Goal: Task Accomplishment & Management: Manage account settings

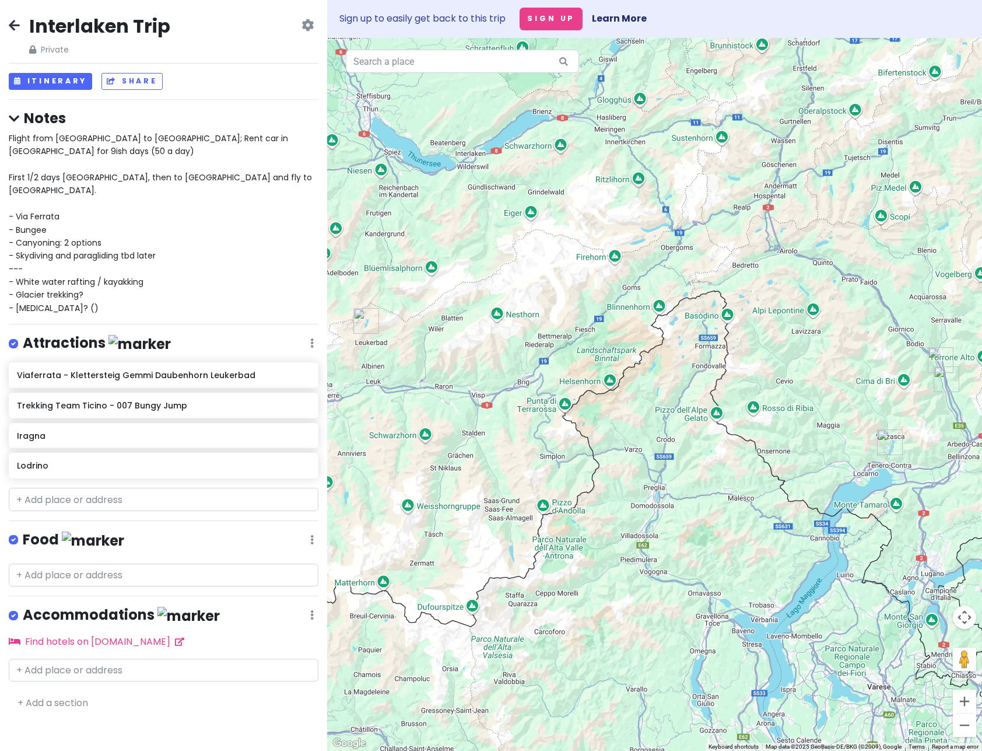
click at [86, 283] on div "Flight from [GEOGRAPHIC_DATA] to [GEOGRAPHIC_DATA]; Rent car in [GEOGRAPHIC_DAT…" at bounding box center [164, 223] width 310 height 183
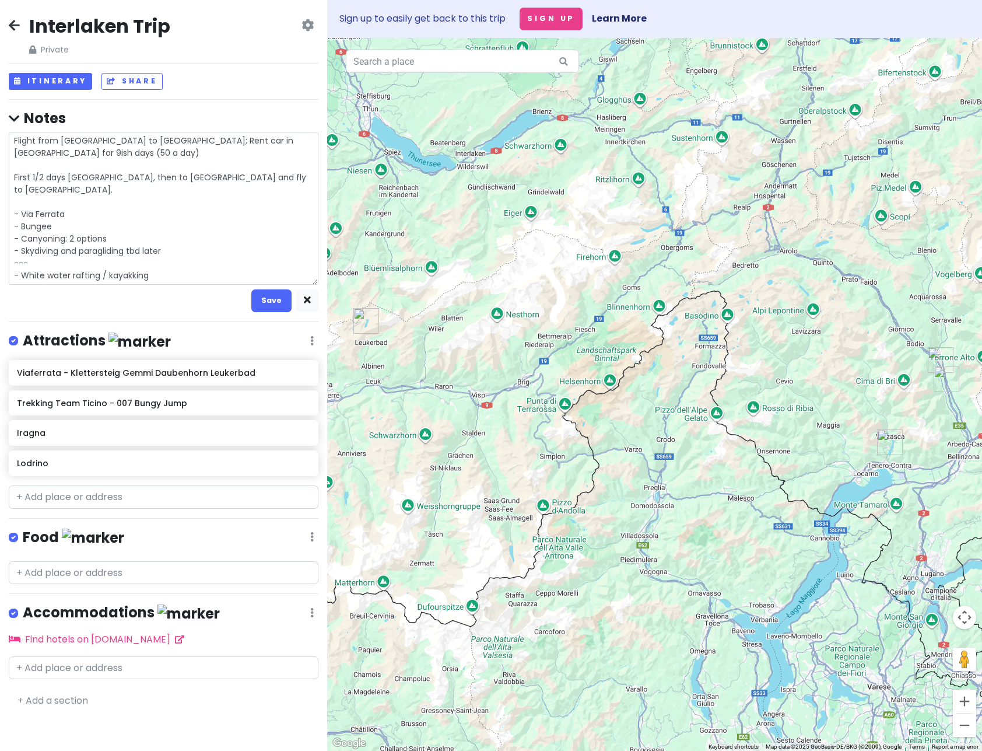
click at [84, 275] on textarea "Flight from [GEOGRAPHIC_DATA] to [GEOGRAPHIC_DATA]; Rent car in [GEOGRAPHIC_DAT…" at bounding box center [164, 208] width 310 height 153
type textarea "x"
type textarea "Flight from [GEOGRAPHIC_DATA] to [GEOGRAPHIC_DATA]; Rent car in [GEOGRAPHIC_DAT…"
type textarea "x"
type textarea "Flight from [GEOGRAPHIC_DATA] to [GEOGRAPHIC_DATA]; Rent car in [GEOGRAPHIC_DAT…"
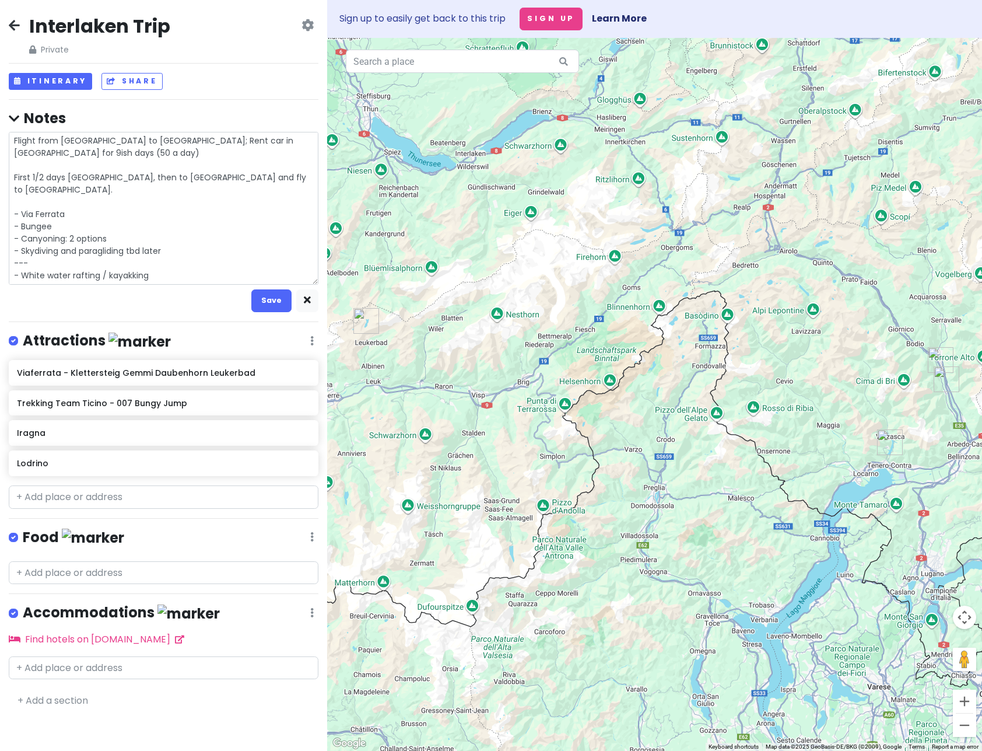
type textarea "x"
type textarea "Flight from [GEOGRAPHIC_DATA] to [GEOGRAPHIC_DATA]; Rent car in [GEOGRAPHIC_DAT…"
type textarea "x"
type textarea "Flight from [GEOGRAPHIC_DATA] to [GEOGRAPHIC_DATA]; Rent car in [GEOGRAPHIC_DAT…"
type textarea "x"
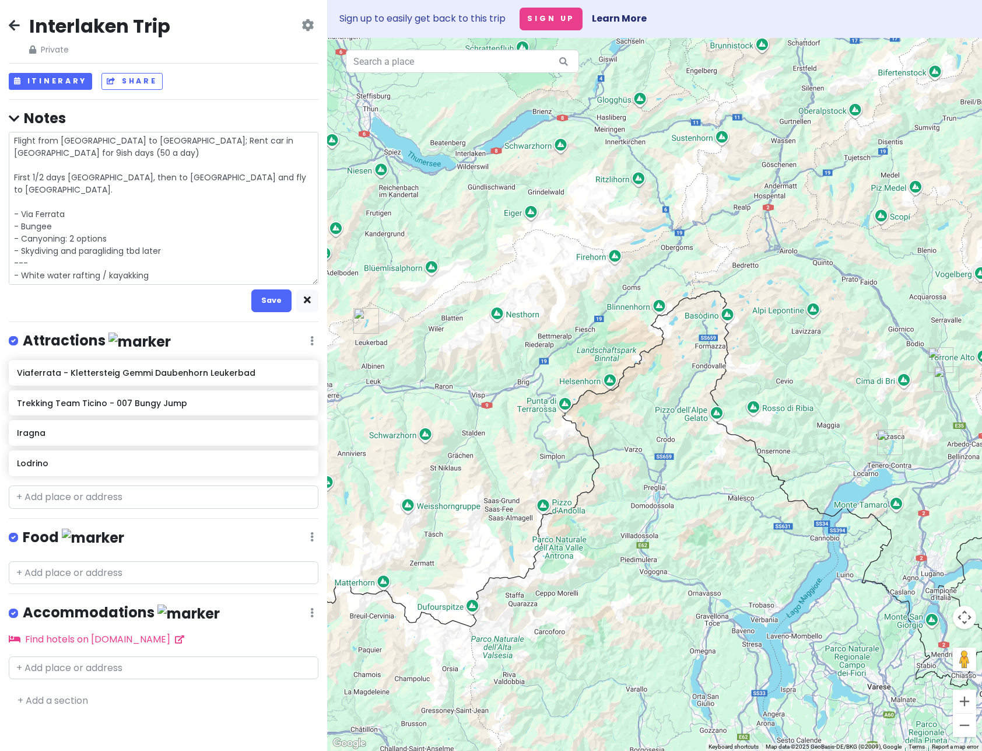
type textarea "Flight from [GEOGRAPHIC_DATA] to [GEOGRAPHIC_DATA]; Rent car in [GEOGRAPHIC_DAT…"
type textarea "x"
type textarea "Flight from [GEOGRAPHIC_DATA] to [GEOGRAPHIC_DATA]; Rent car in [GEOGRAPHIC_DAT…"
type textarea "x"
type textarea "Flight from [GEOGRAPHIC_DATA] to [GEOGRAPHIC_DATA]; Rent car in [GEOGRAPHIC_DAT…"
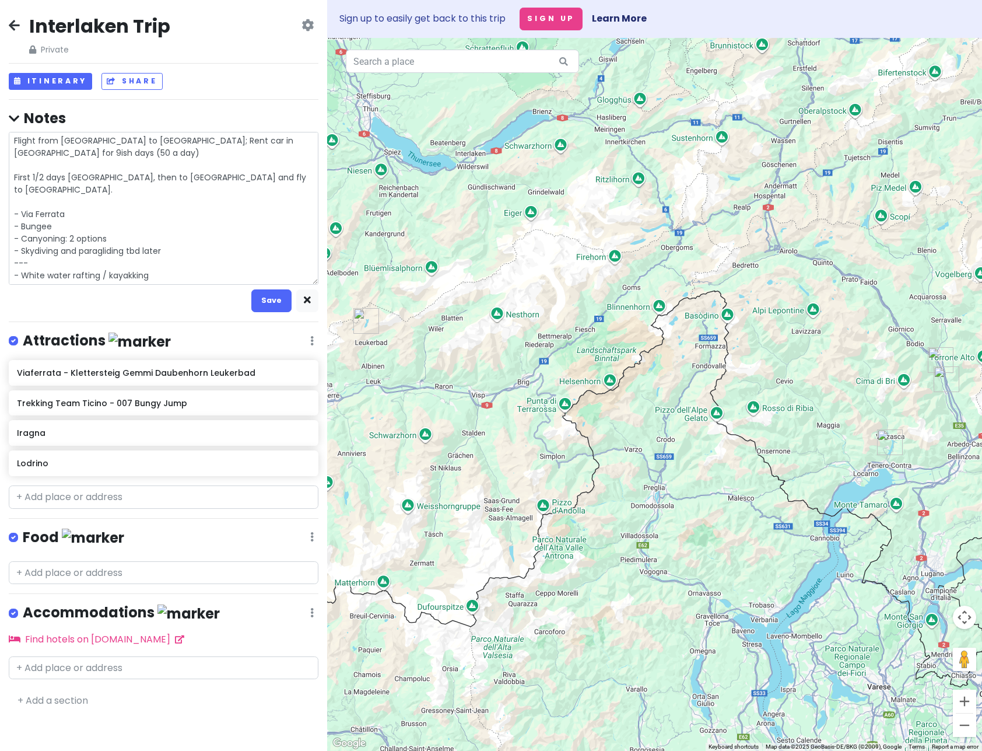
type textarea "x"
type textarea "Flight from [GEOGRAPHIC_DATA] to [GEOGRAPHIC_DATA]; Rent car in [GEOGRAPHIC_DAT…"
type textarea "x"
type textarea "Flight from [GEOGRAPHIC_DATA] to [GEOGRAPHIC_DATA]; Rent car in [GEOGRAPHIC_DAT…"
type textarea "x"
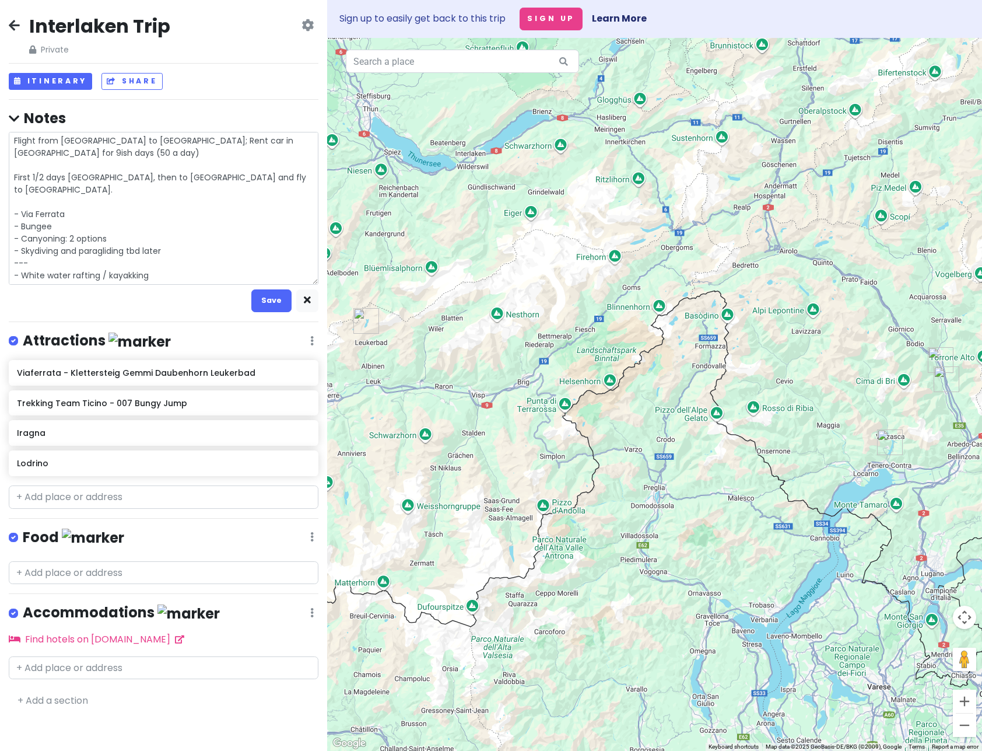
type textarea "Flight from [GEOGRAPHIC_DATA] to [GEOGRAPHIC_DATA]; Rent car in [GEOGRAPHIC_DAT…"
type textarea "x"
type textarea "Flight from [GEOGRAPHIC_DATA] to [GEOGRAPHIC_DATA]; Rent car in [GEOGRAPHIC_DAT…"
type textarea "x"
type textarea "Flight from [GEOGRAPHIC_DATA] to [GEOGRAPHIC_DATA]; Rent car in [GEOGRAPHIC_DAT…"
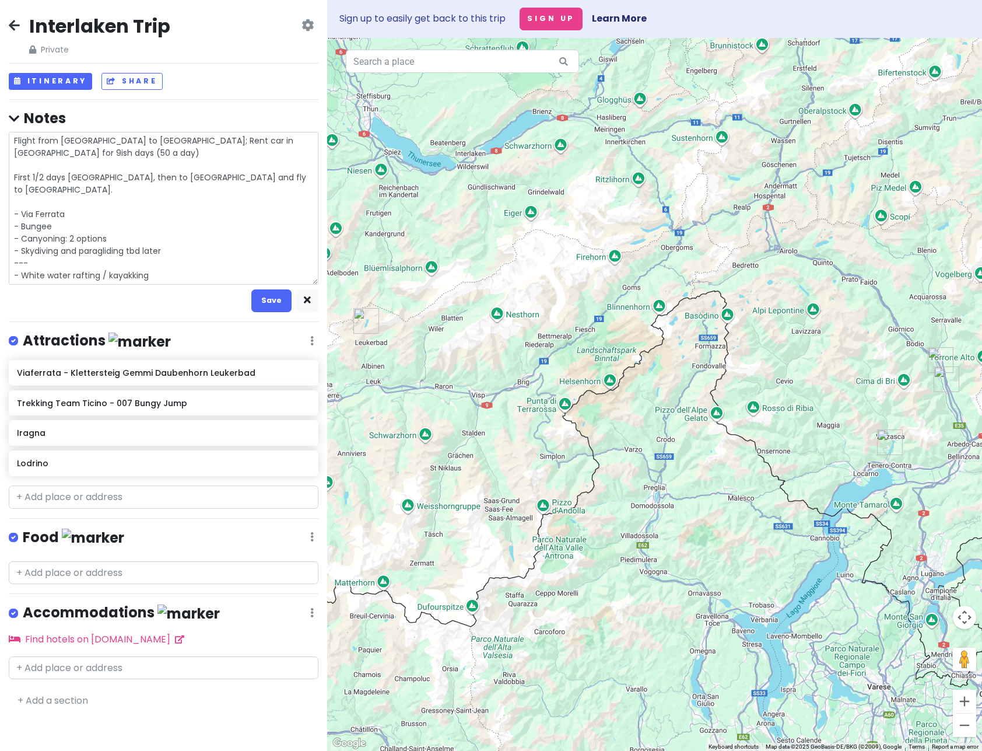
type textarea "x"
type textarea "Flight from [GEOGRAPHIC_DATA] to [GEOGRAPHIC_DATA]; Rent car in [GEOGRAPHIC_DAT…"
type textarea "x"
type textarea "Flight from [GEOGRAPHIC_DATA] to [GEOGRAPHIC_DATA]; Rent car in [GEOGRAPHIC_DAT…"
type textarea "x"
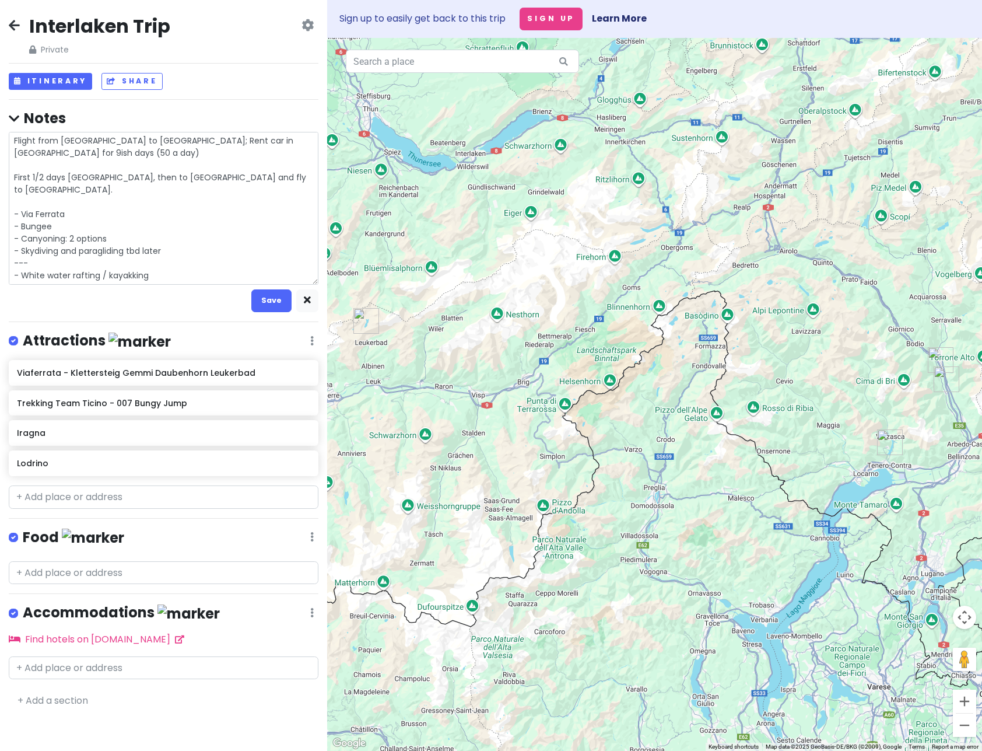
type textarea "Flight from [GEOGRAPHIC_DATA] to [GEOGRAPHIC_DATA]; Rent car in [GEOGRAPHIC_DAT…"
type textarea "x"
type textarea "Flight from [GEOGRAPHIC_DATA] to [GEOGRAPHIC_DATA]; Rent car in [GEOGRAPHIC_DAT…"
type textarea "x"
type textarea "Flight from [GEOGRAPHIC_DATA] to [GEOGRAPHIC_DATA]; Rent car in [GEOGRAPHIC_DAT…"
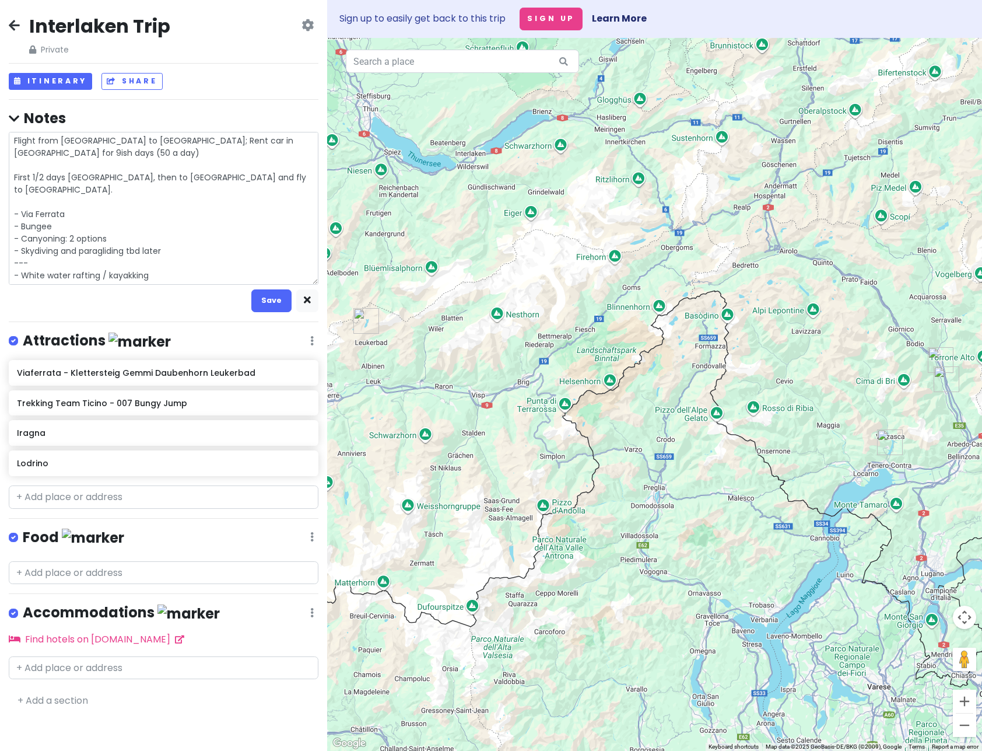
type textarea "x"
type textarea "Flight from [GEOGRAPHIC_DATA] to [GEOGRAPHIC_DATA]; Rent car in [GEOGRAPHIC_DAT…"
type textarea "x"
type textarea "Flight from [GEOGRAPHIC_DATA] to [GEOGRAPHIC_DATA]; Rent car in [GEOGRAPHIC_DAT…"
type textarea "x"
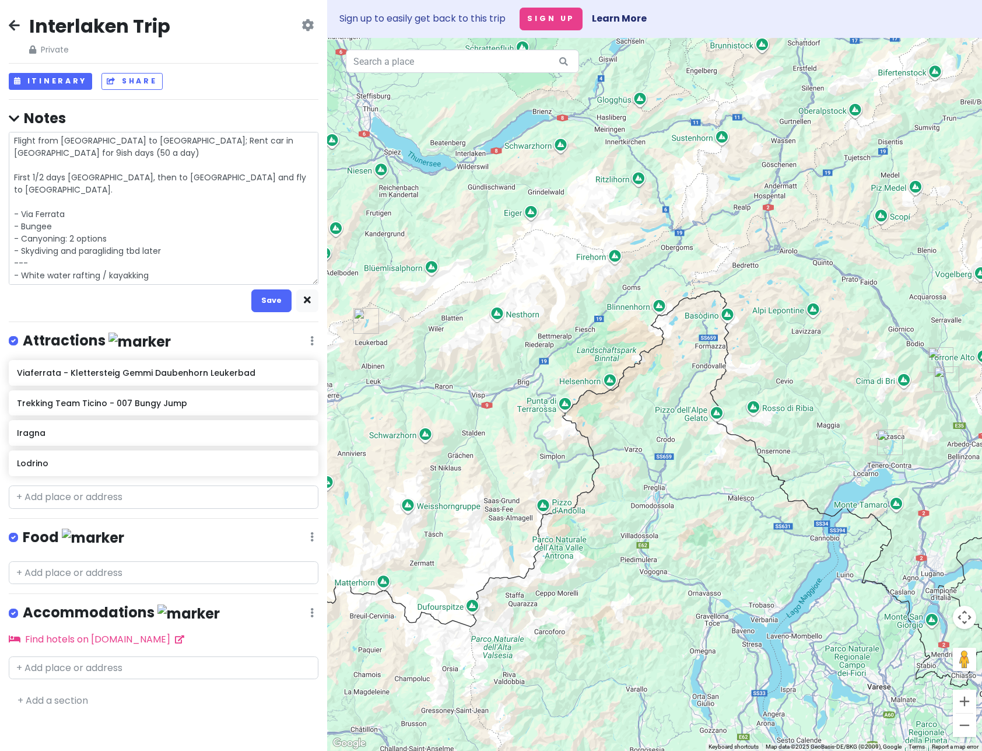
type textarea "Flight from [GEOGRAPHIC_DATA] to [GEOGRAPHIC_DATA]; Rent car in [GEOGRAPHIC_DAT…"
type textarea "x"
type textarea "Flight from [GEOGRAPHIC_DATA] to [GEOGRAPHIC_DATA]; Rent car in [GEOGRAPHIC_DAT…"
type textarea "x"
type textarea "Flight from [GEOGRAPHIC_DATA] to [GEOGRAPHIC_DATA]; Rent car in [GEOGRAPHIC_DAT…"
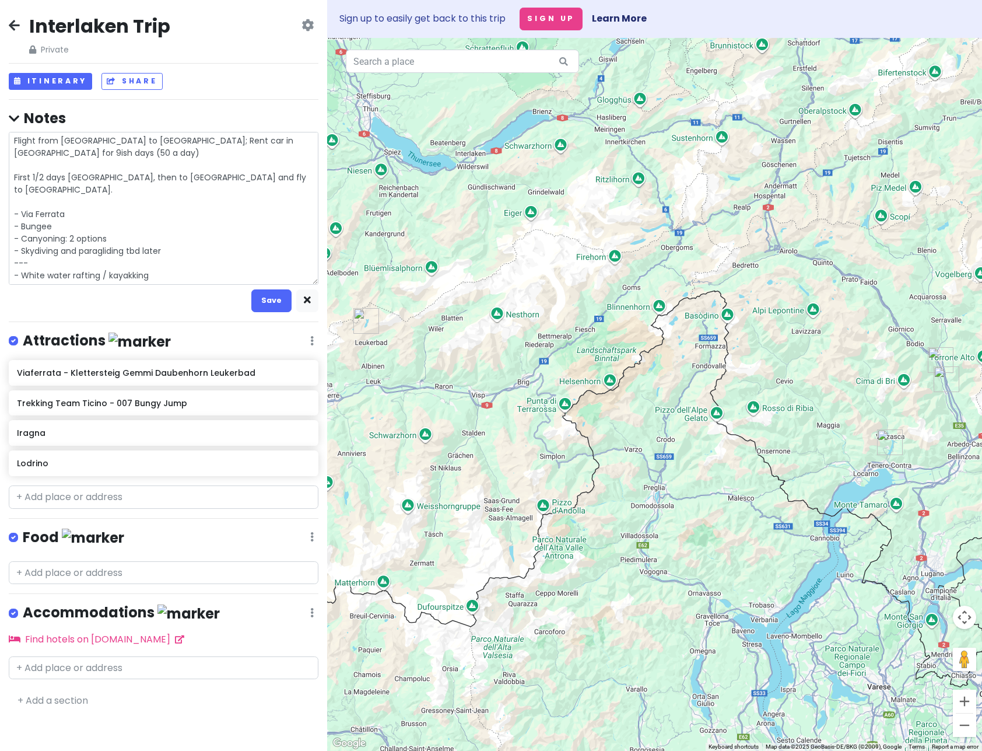
type textarea "x"
type textarea "Flight from [GEOGRAPHIC_DATA] to [GEOGRAPHIC_DATA]; Rent car in [GEOGRAPHIC_DAT…"
type textarea "x"
type textarea "Flight from [GEOGRAPHIC_DATA] to [GEOGRAPHIC_DATA]; Rent car in [GEOGRAPHIC_DAT…"
type textarea "x"
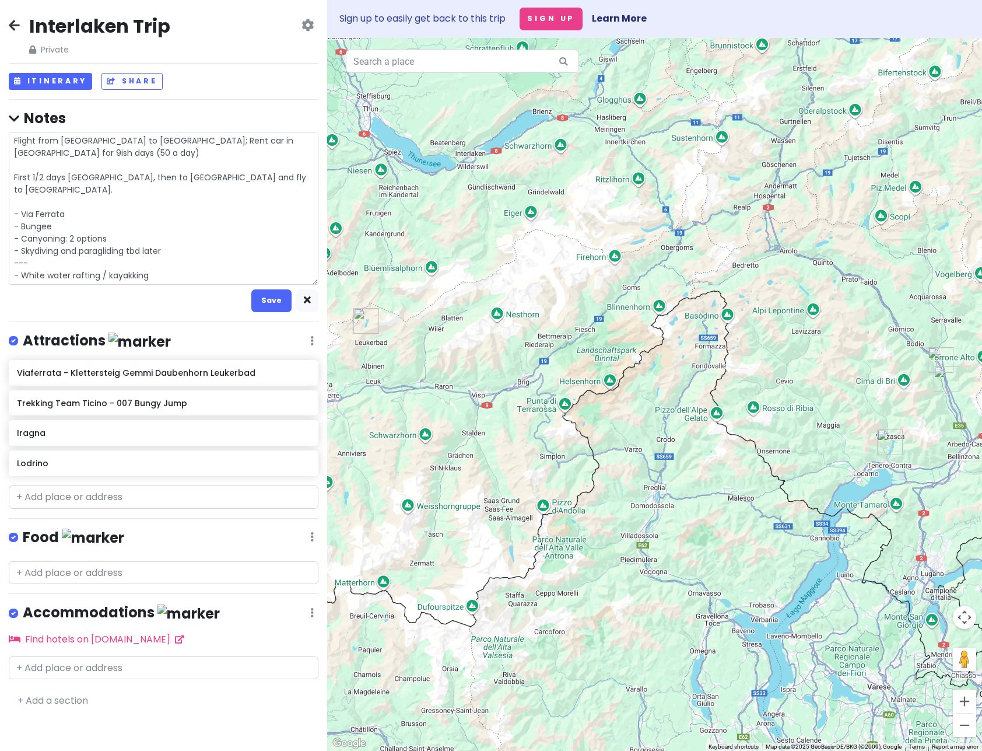
type textarea "Flight from [GEOGRAPHIC_DATA] to [GEOGRAPHIC_DATA]; Rent car in [GEOGRAPHIC_DAT…"
type textarea "x"
type textarea "Flight from [GEOGRAPHIC_DATA] to [GEOGRAPHIC_DATA]; Rent car in [GEOGRAPHIC_DAT…"
type textarea "x"
type textarea "Flight from [GEOGRAPHIC_DATA] to [GEOGRAPHIC_DATA]; Rent car in [GEOGRAPHIC_DAT…"
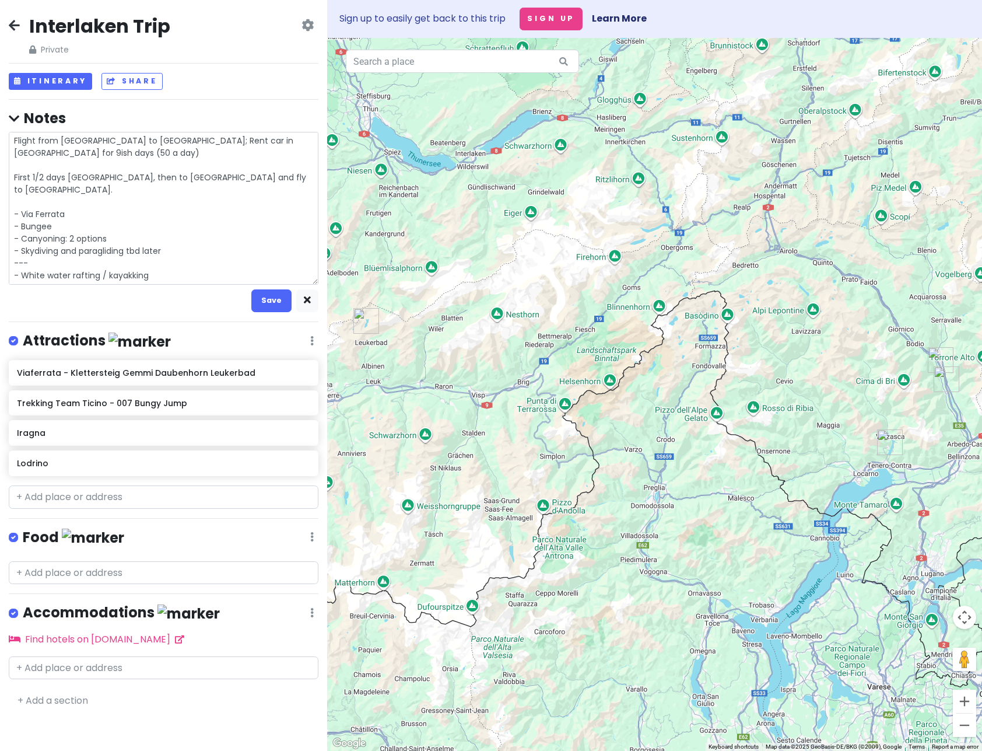
type textarea "x"
type textarea "Flight from [GEOGRAPHIC_DATA] to [GEOGRAPHIC_DATA]; Rent car in [GEOGRAPHIC_DAT…"
type textarea "x"
type textarea "Flight from [GEOGRAPHIC_DATA] to [GEOGRAPHIC_DATA]; Rent car in [GEOGRAPHIC_DAT…"
type textarea "x"
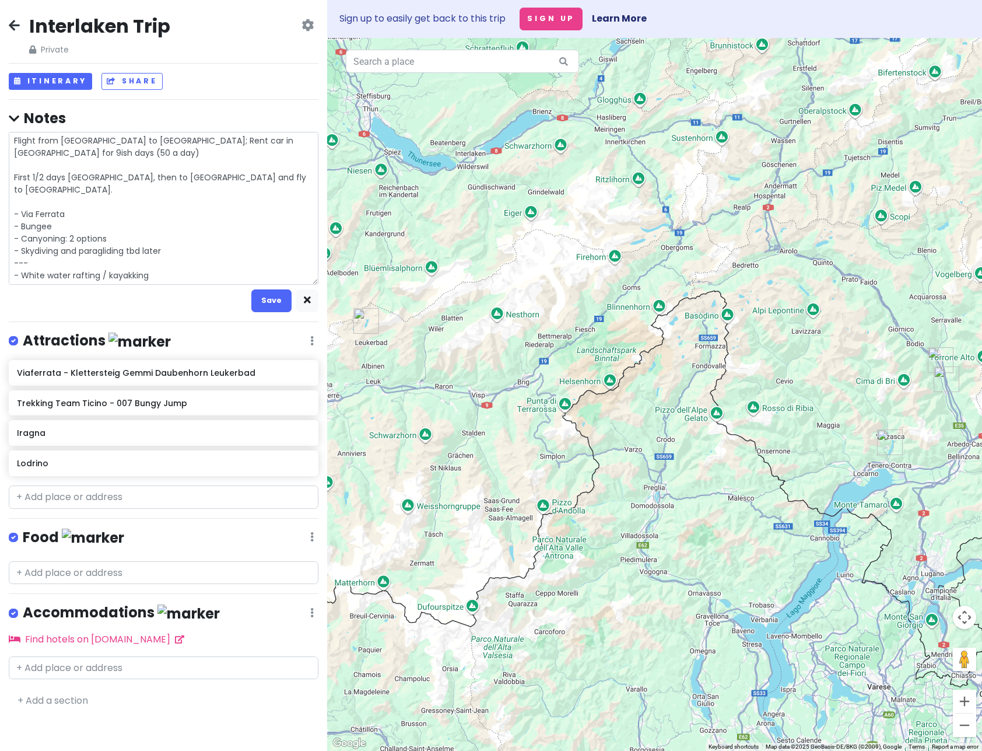
type textarea "Flight from [GEOGRAPHIC_DATA] to [GEOGRAPHIC_DATA]; Rent car in [GEOGRAPHIC_DAT…"
type textarea "x"
type textarea "Flight from [GEOGRAPHIC_DATA] to [GEOGRAPHIC_DATA]; Rent car in [GEOGRAPHIC_DAT…"
type textarea "x"
type textarea "Flight from [GEOGRAPHIC_DATA] to [GEOGRAPHIC_DATA]; Rent car in [GEOGRAPHIC_DAT…"
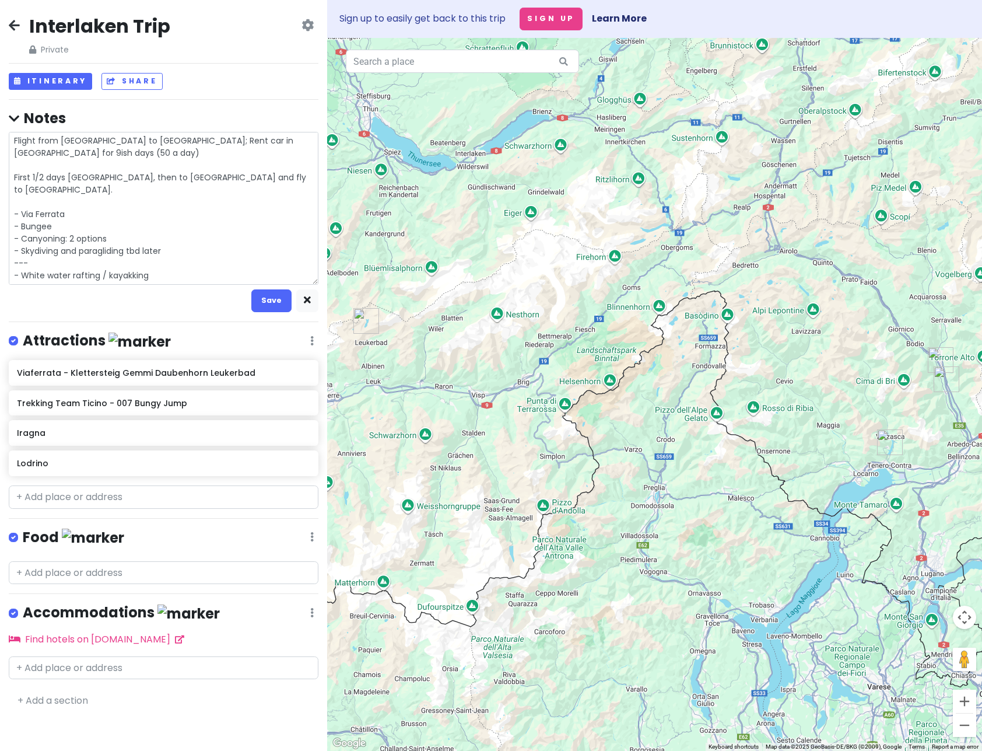
type textarea "x"
type textarea "Flight from [GEOGRAPHIC_DATA] to [GEOGRAPHIC_DATA]; Rent car in [GEOGRAPHIC_DAT…"
type textarea "x"
type textarea "Flight from [GEOGRAPHIC_DATA] to [GEOGRAPHIC_DATA]; Rent car in [GEOGRAPHIC_DAT…"
type textarea "x"
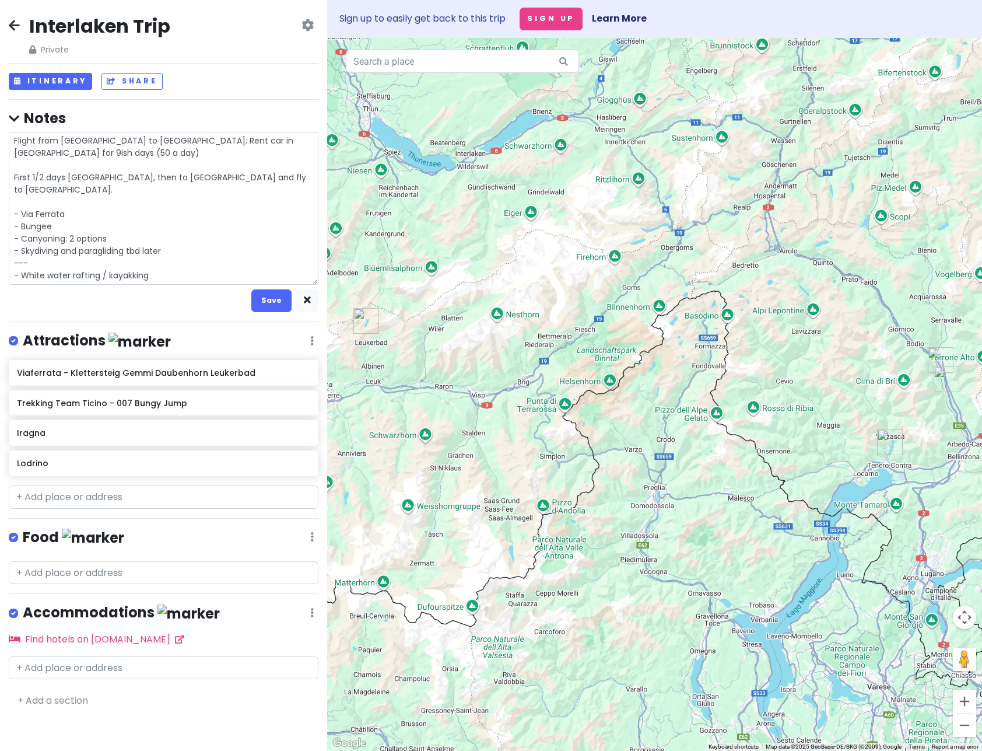
type textarea "Flight from [GEOGRAPHIC_DATA] to [GEOGRAPHIC_DATA]; Rent car in [GEOGRAPHIC_DAT…"
type textarea "x"
type textarea "Flight from [GEOGRAPHIC_DATA] to [GEOGRAPHIC_DATA]; Rent car in [GEOGRAPHIC_DAT…"
type textarea "x"
type textarea "Flight from [GEOGRAPHIC_DATA] to [GEOGRAPHIC_DATA]; Rent car in [GEOGRAPHIC_DAT…"
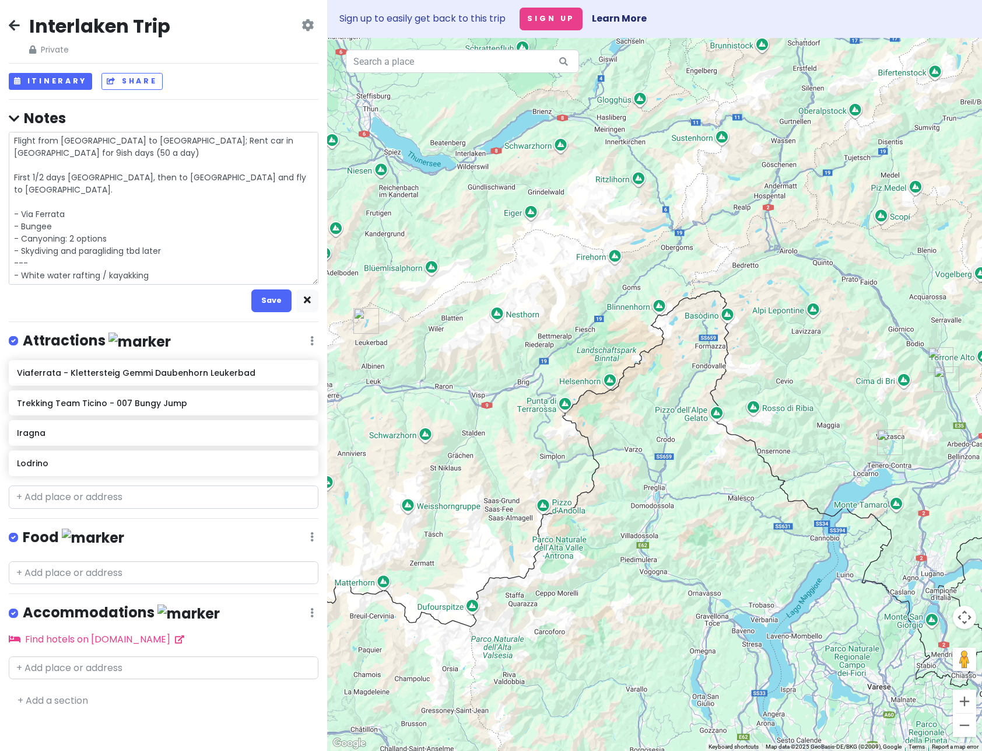
type textarea "x"
type textarea "Flight from [GEOGRAPHIC_DATA] to [GEOGRAPHIC_DATA]; Rent car in [GEOGRAPHIC_DAT…"
type textarea "x"
type textarea "Flight from [GEOGRAPHIC_DATA] to [GEOGRAPHIC_DATA]; Rent car in [GEOGRAPHIC_DAT…"
type textarea "x"
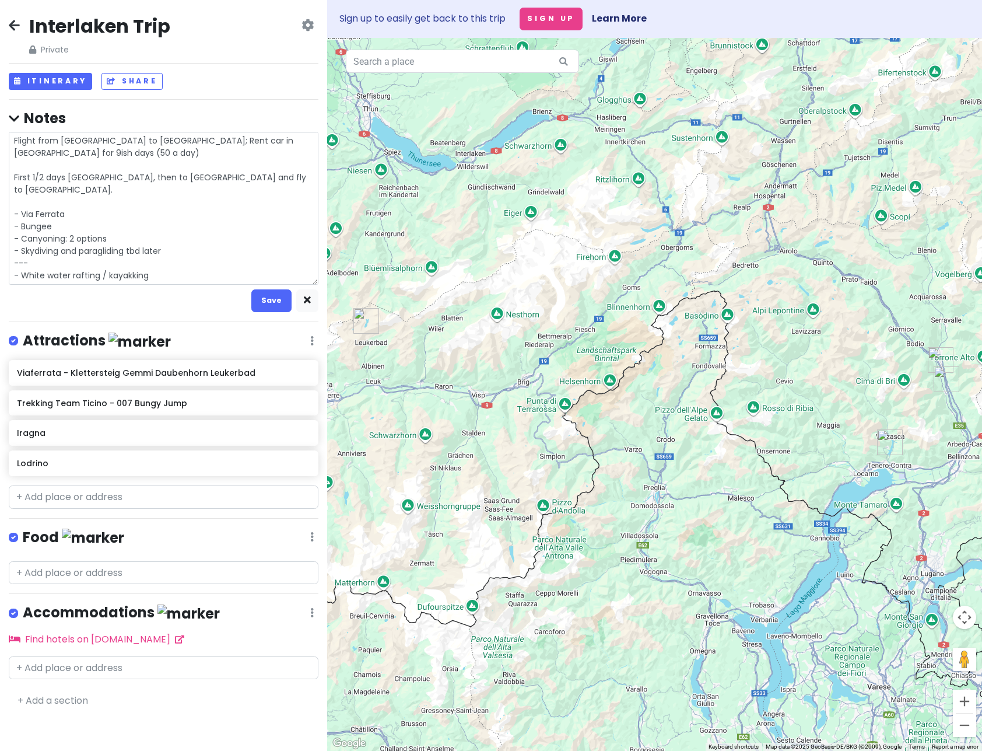
type textarea "Flight from [GEOGRAPHIC_DATA] to [GEOGRAPHIC_DATA]; Rent car in [GEOGRAPHIC_DAT…"
type textarea "x"
type textarea "Flight from [GEOGRAPHIC_DATA] to [GEOGRAPHIC_DATA]; Rent car in [GEOGRAPHIC_DAT…"
type textarea "x"
type textarea "Flight from [GEOGRAPHIC_DATA] to [GEOGRAPHIC_DATA]; Rent car in [GEOGRAPHIC_DAT…"
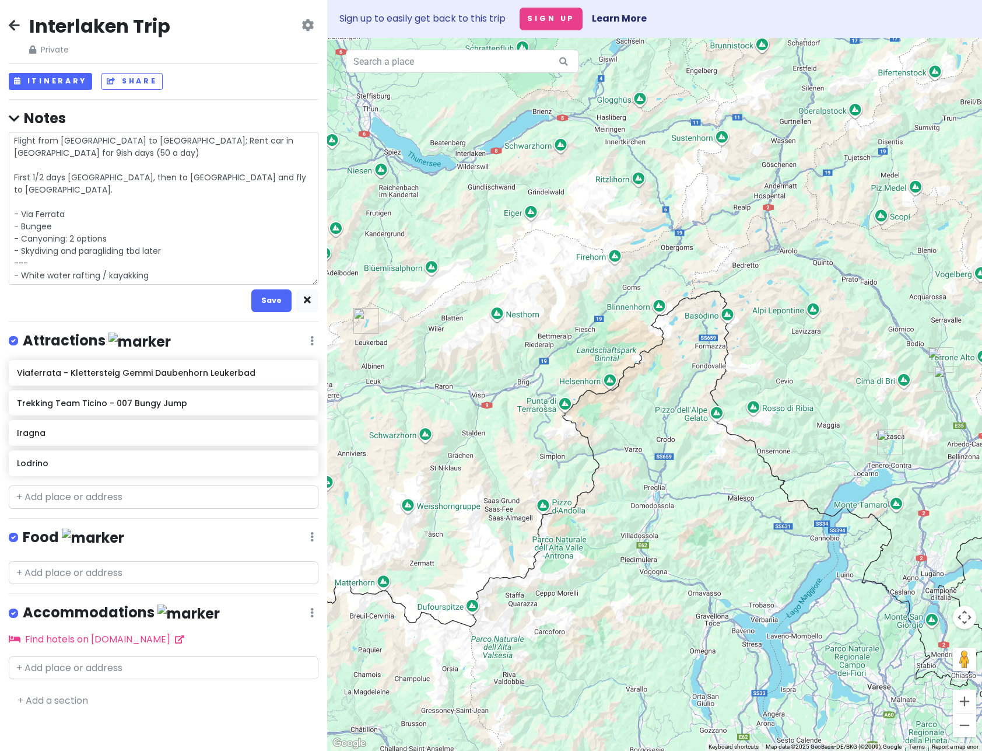
type textarea "x"
type textarea "Flight from [GEOGRAPHIC_DATA] to [GEOGRAPHIC_DATA]; Rent car in [GEOGRAPHIC_DAT…"
type textarea "x"
type textarea "Flight from [GEOGRAPHIC_DATA] to [GEOGRAPHIC_DATA]; Rent car in [GEOGRAPHIC_DAT…"
type textarea "x"
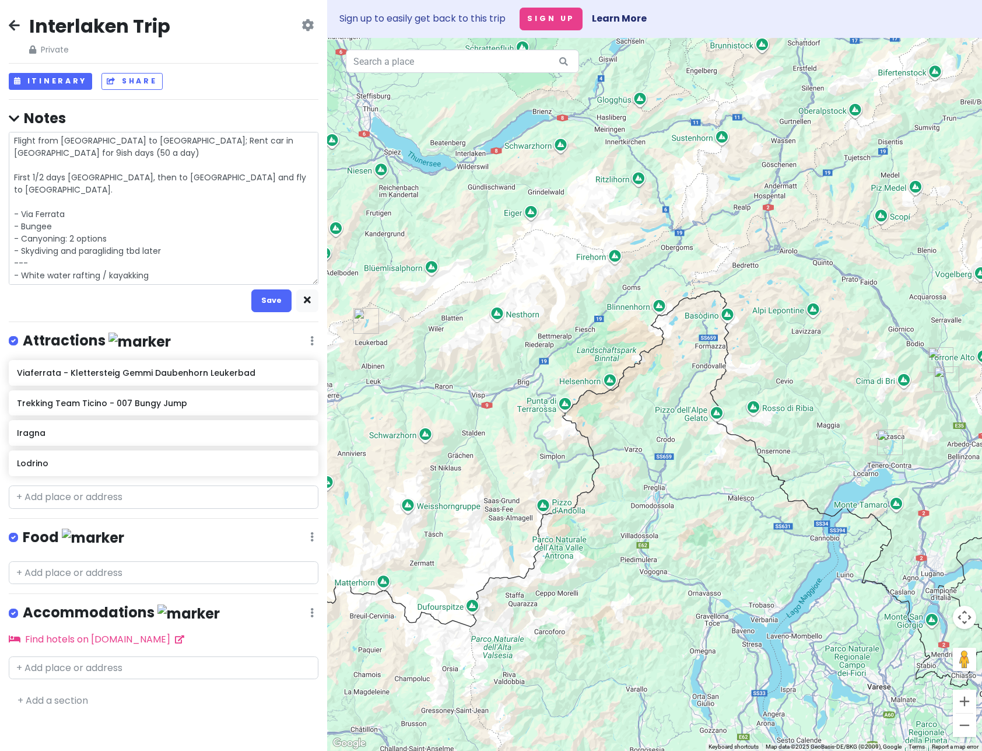
type textarea "Flight from [GEOGRAPHIC_DATA] to [GEOGRAPHIC_DATA]; Rent car in [GEOGRAPHIC_DAT…"
click at [169, 275] on textarea "Flight from [GEOGRAPHIC_DATA] to [GEOGRAPHIC_DATA]; Rent car in [GEOGRAPHIC_DAT…" at bounding box center [164, 208] width 310 height 153
type textarea "x"
type textarea "Flight from [GEOGRAPHIC_DATA] to [GEOGRAPHIC_DATA]; Rent car in [GEOGRAPHIC_DAT…"
click at [265, 274] on textarea "Flight from [GEOGRAPHIC_DATA] to [GEOGRAPHIC_DATA]; Rent car in [GEOGRAPHIC_DAT…" at bounding box center [164, 208] width 310 height 153
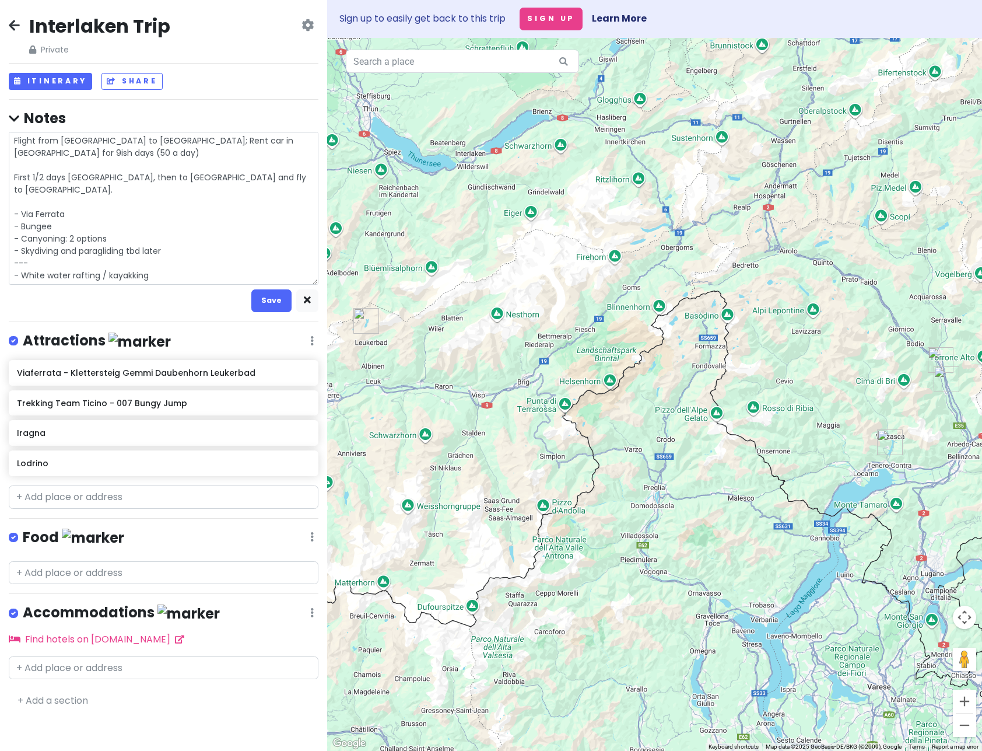
click at [202, 274] on textarea "Flight from [GEOGRAPHIC_DATA] to [GEOGRAPHIC_DATA]; Rent car in [GEOGRAPHIC_DAT…" at bounding box center [164, 208] width 310 height 153
type textarea "x"
type textarea "Flight from [GEOGRAPHIC_DATA] to [GEOGRAPHIC_DATA]; Rent car in [GEOGRAPHIC_DAT…"
type textarea "x"
type textarea "Flight from [GEOGRAPHIC_DATA] to [GEOGRAPHIC_DATA]; Rent car in [GEOGRAPHIC_DAT…"
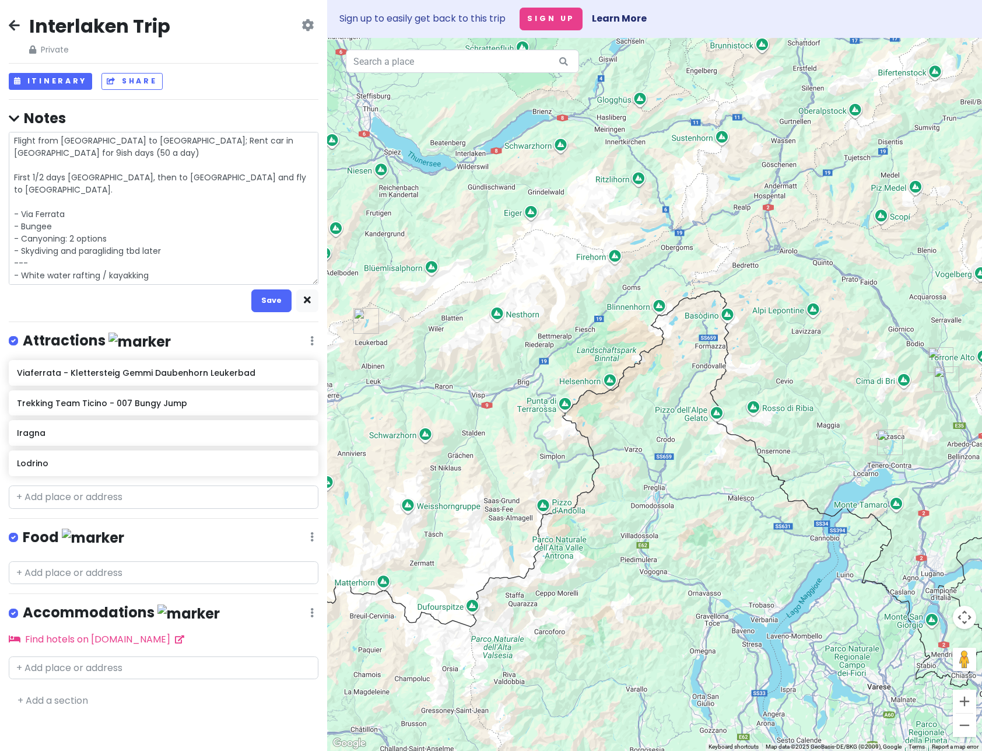
type textarea "x"
type textarea "Flight from [GEOGRAPHIC_DATA] to [GEOGRAPHIC_DATA]; Rent car in [GEOGRAPHIC_DAT…"
type textarea "x"
type textarea "Flight from [GEOGRAPHIC_DATA] to [GEOGRAPHIC_DATA]; Rent car in [GEOGRAPHIC_DAT…"
type textarea "x"
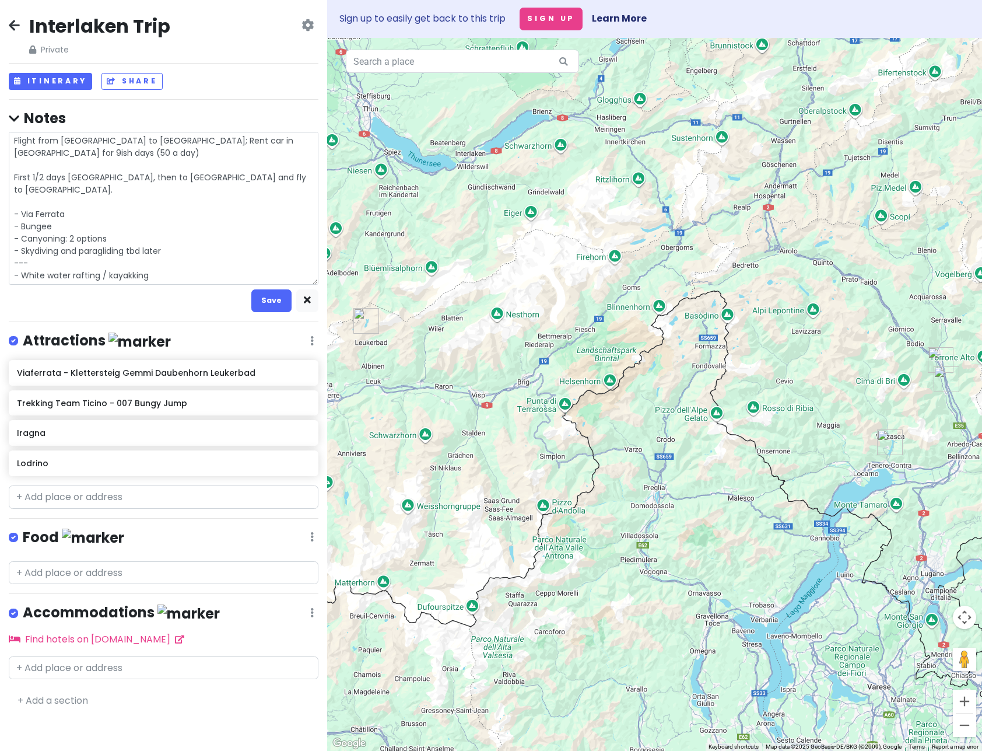
type textarea "Flight from [GEOGRAPHIC_DATA] to [GEOGRAPHIC_DATA]; Rent car in [GEOGRAPHIC_DAT…"
type textarea "x"
type textarea "Flight from [GEOGRAPHIC_DATA] to [GEOGRAPHIC_DATA]; Rent car in [GEOGRAPHIC_DAT…"
type textarea "x"
type textarea "Flight from [GEOGRAPHIC_DATA] to [GEOGRAPHIC_DATA]; Rent car in [GEOGRAPHIC_DAT…"
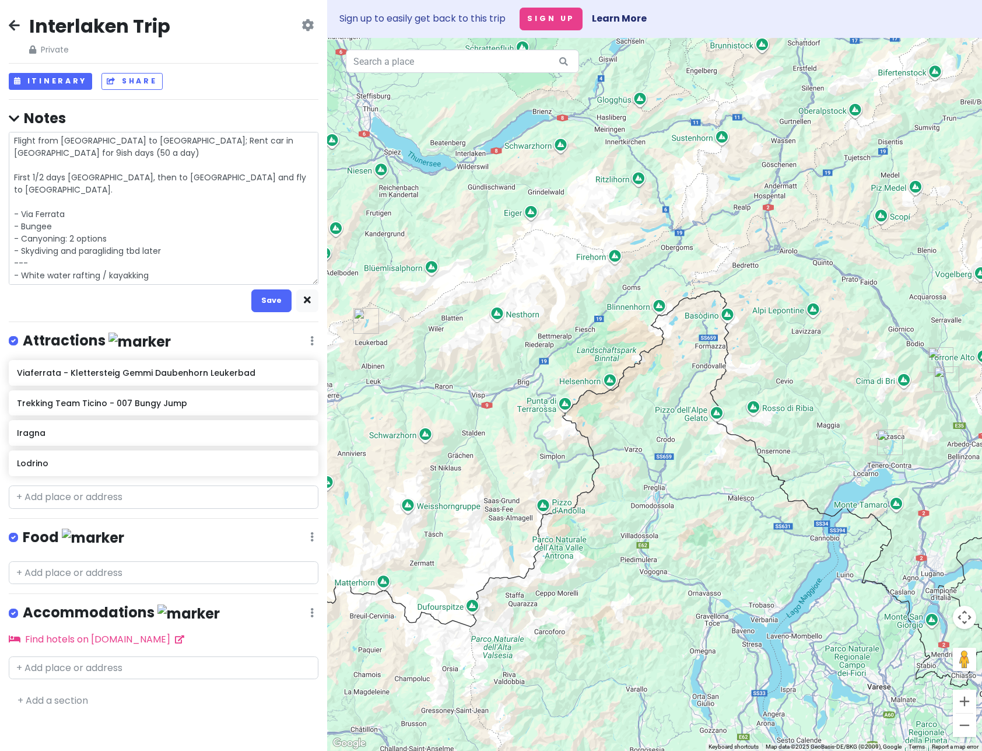
type textarea "x"
click at [286, 272] on textarea "Flight from [GEOGRAPHIC_DATA] to [GEOGRAPHIC_DATA]; Rent car in [GEOGRAPHIC_DAT…" at bounding box center [164, 208] width 310 height 153
type textarea "Flight from [GEOGRAPHIC_DATA] to [GEOGRAPHIC_DATA]; Rent car in [GEOGRAPHIC_DAT…"
click at [262, 296] on button "Save" at bounding box center [271, 300] width 40 height 23
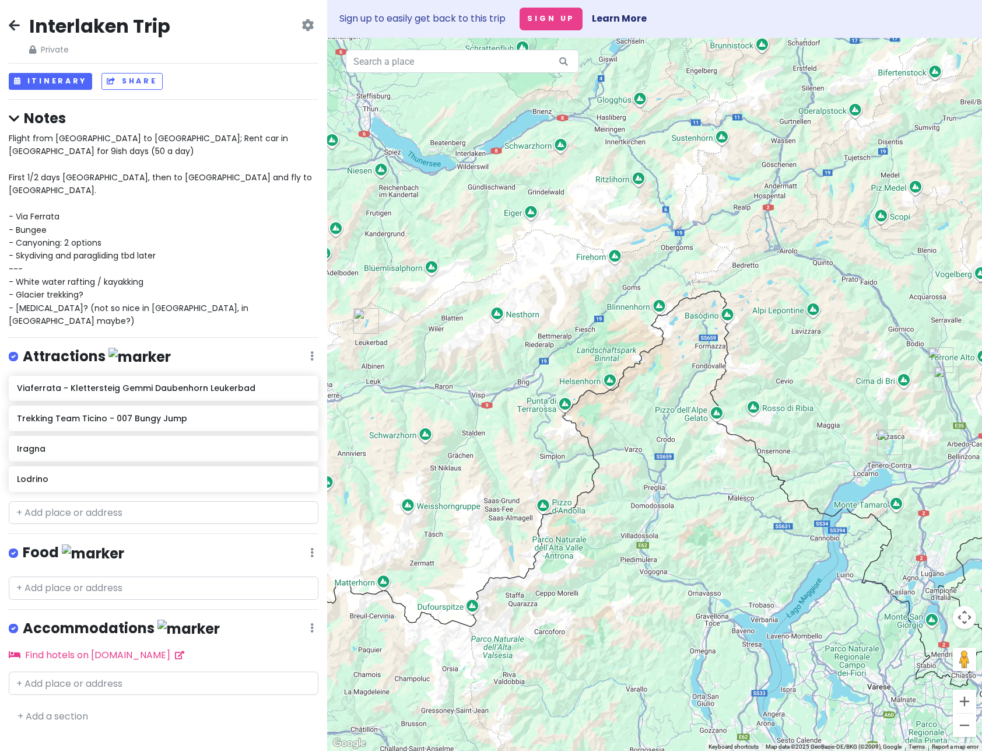
click at [121, 724] on div "Interlaken Trip Private Change Dates Make a Copy Delete Trip Go Pro ⚡️ Give Fee…" at bounding box center [163, 375] width 327 height 751
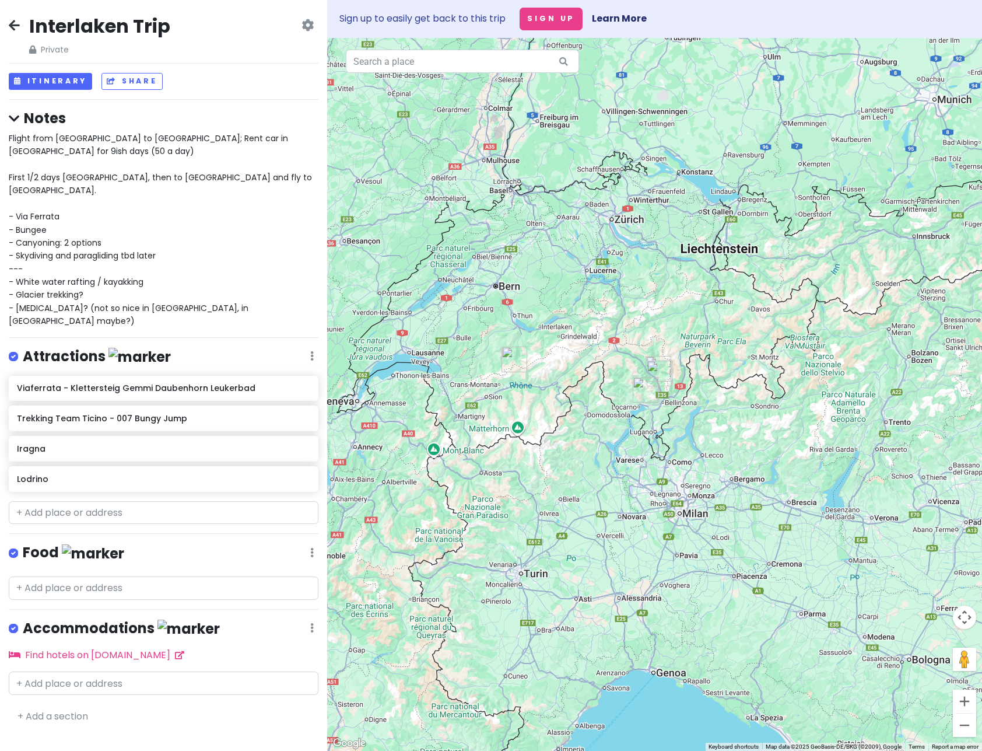
drag, startPoint x: 728, startPoint y: 555, endPoint x: 600, endPoint y: 486, distance: 144.8
click at [600, 486] on div at bounding box center [654, 394] width 655 height 713
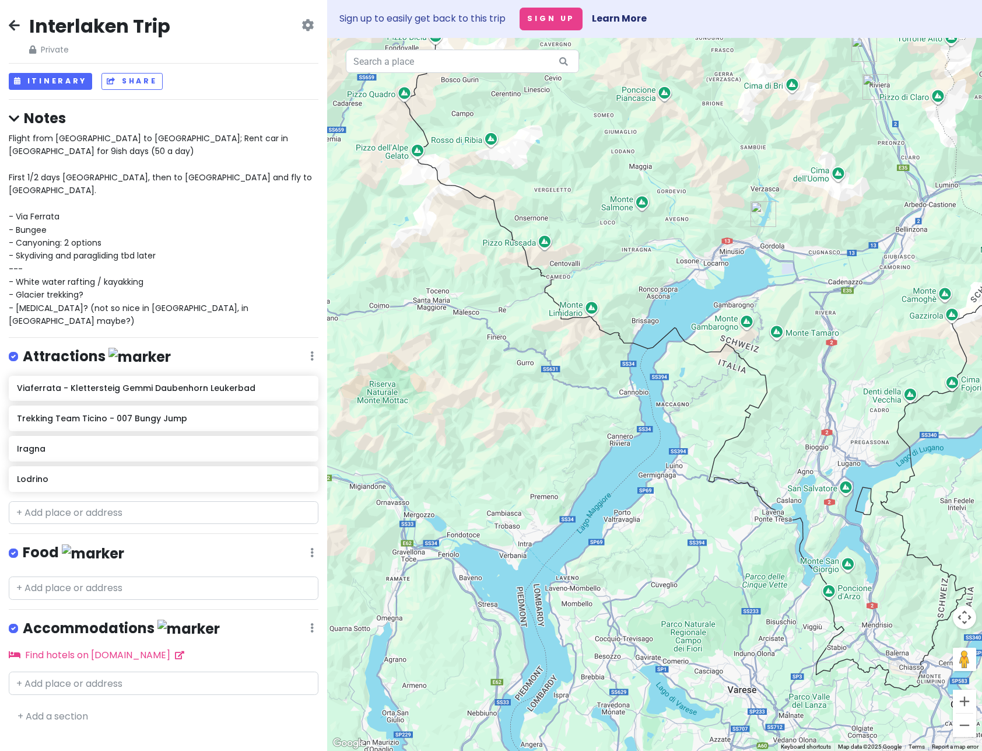
drag, startPoint x: 666, startPoint y: 424, endPoint x: 769, endPoint y: 455, distance: 108.3
click at [768, 455] on div at bounding box center [654, 394] width 655 height 713
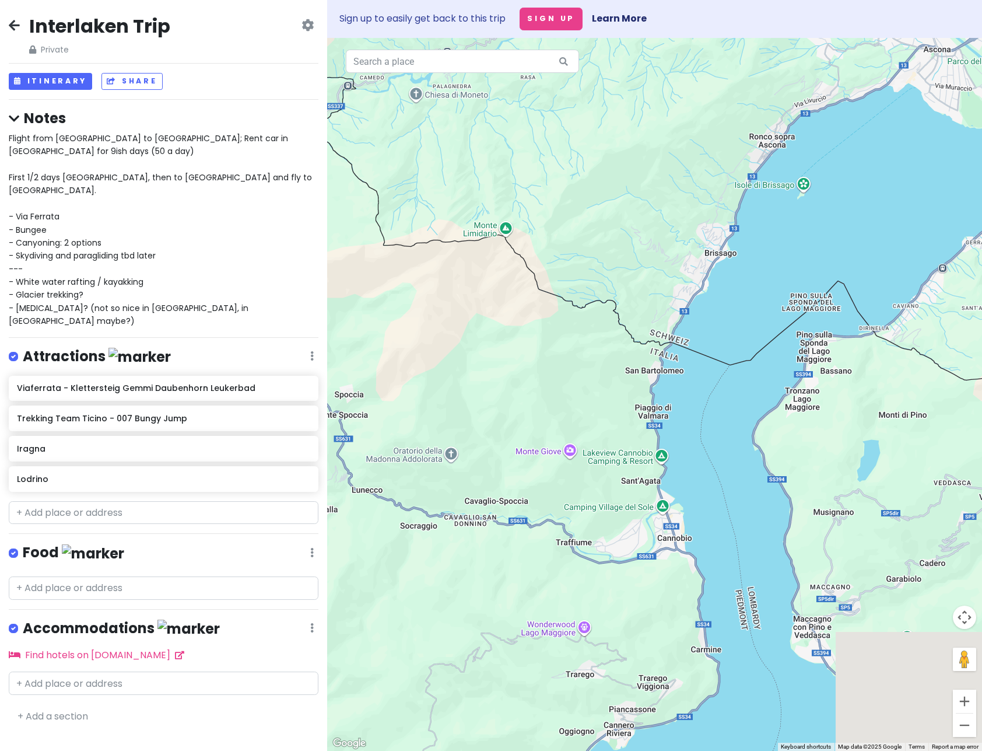
drag, startPoint x: 787, startPoint y: 361, endPoint x: 512, endPoint y: 398, distance: 277.2
click at [512, 398] on div at bounding box center [654, 394] width 655 height 713
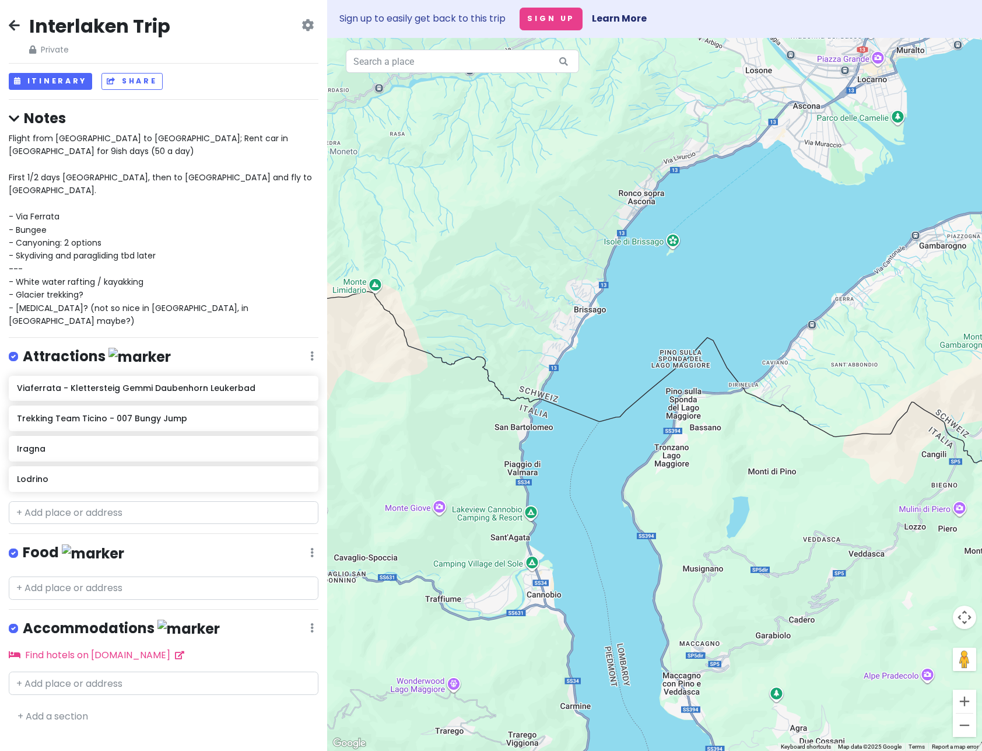
drag, startPoint x: 861, startPoint y: 393, endPoint x: 580, endPoint y: 537, distance: 316.7
click at [583, 537] on div at bounding box center [654, 394] width 655 height 713
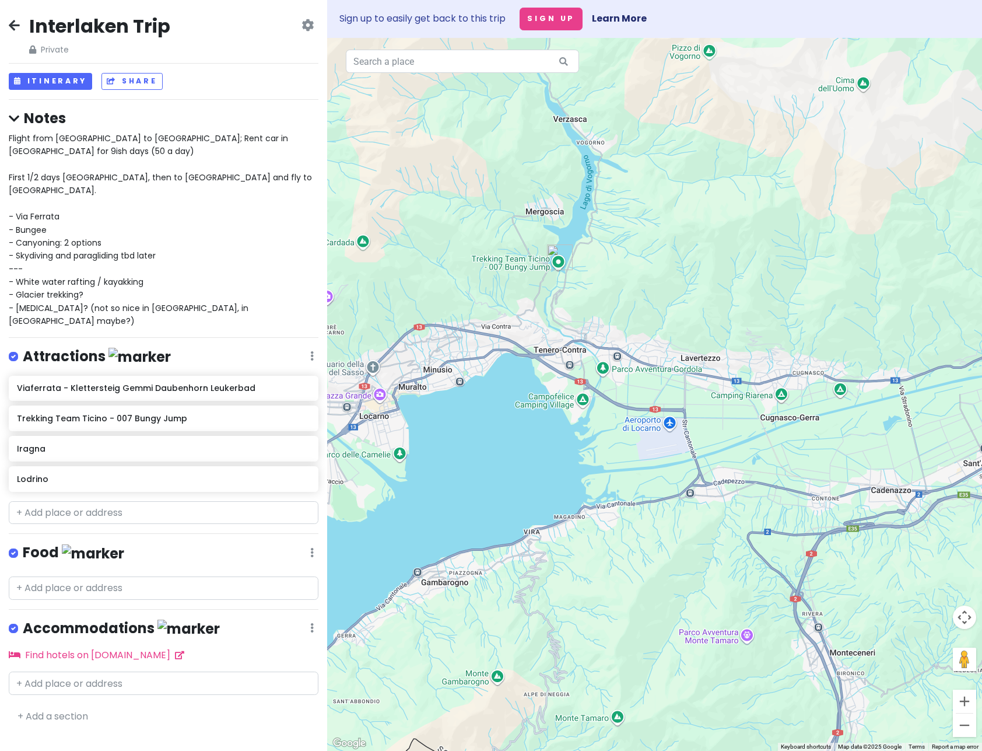
drag, startPoint x: 724, startPoint y: 417, endPoint x: 732, endPoint y: 522, distance: 105.3
click at [732, 522] on div at bounding box center [654, 394] width 655 height 713
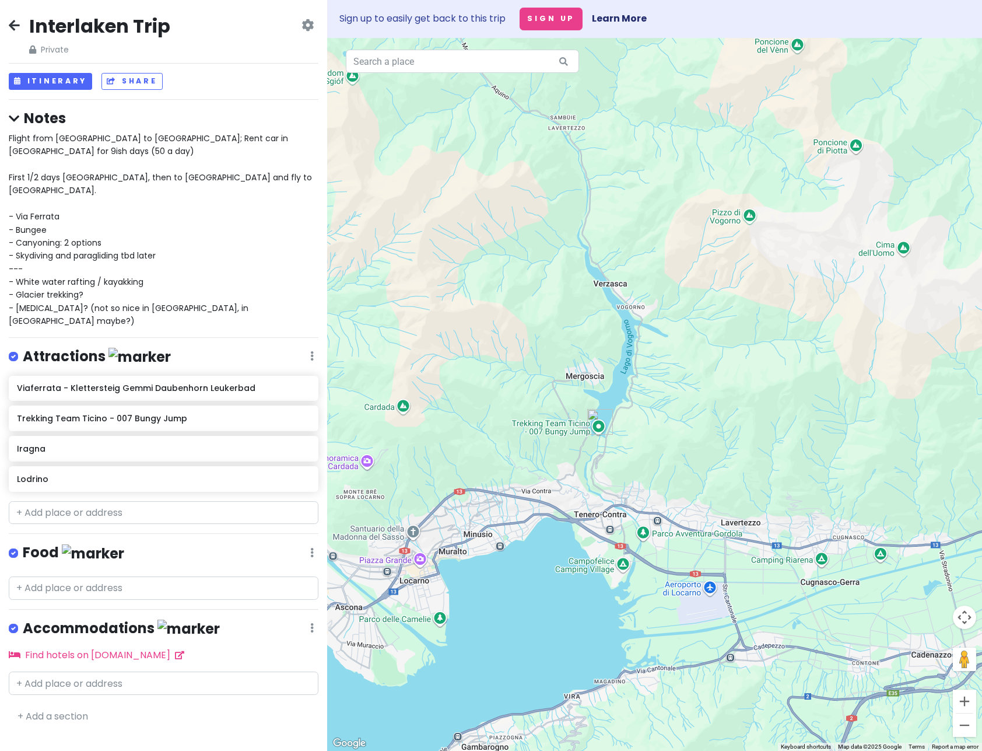
drag, startPoint x: 737, startPoint y: 468, endPoint x: 761, endPoint y: 432, distance: 43.4
click at [761, 432] on div at bounding box center [654, 394] width 655 height 713
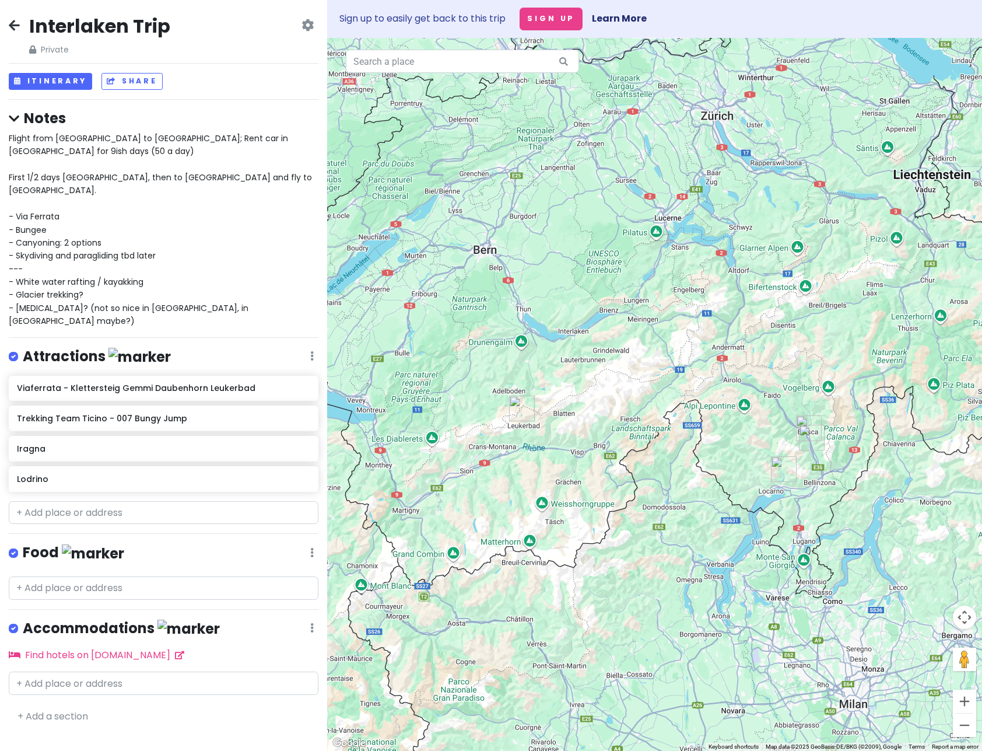
drag, startPoint x: 833, startPoint y: 620, endPoint x: 775, endPoint y: 563, distance: 81.2
click at [775, 563] on div at bounding box center [654, 394] width 655 height 713
